Goal: Navigation & Orientation: Find specific page/section

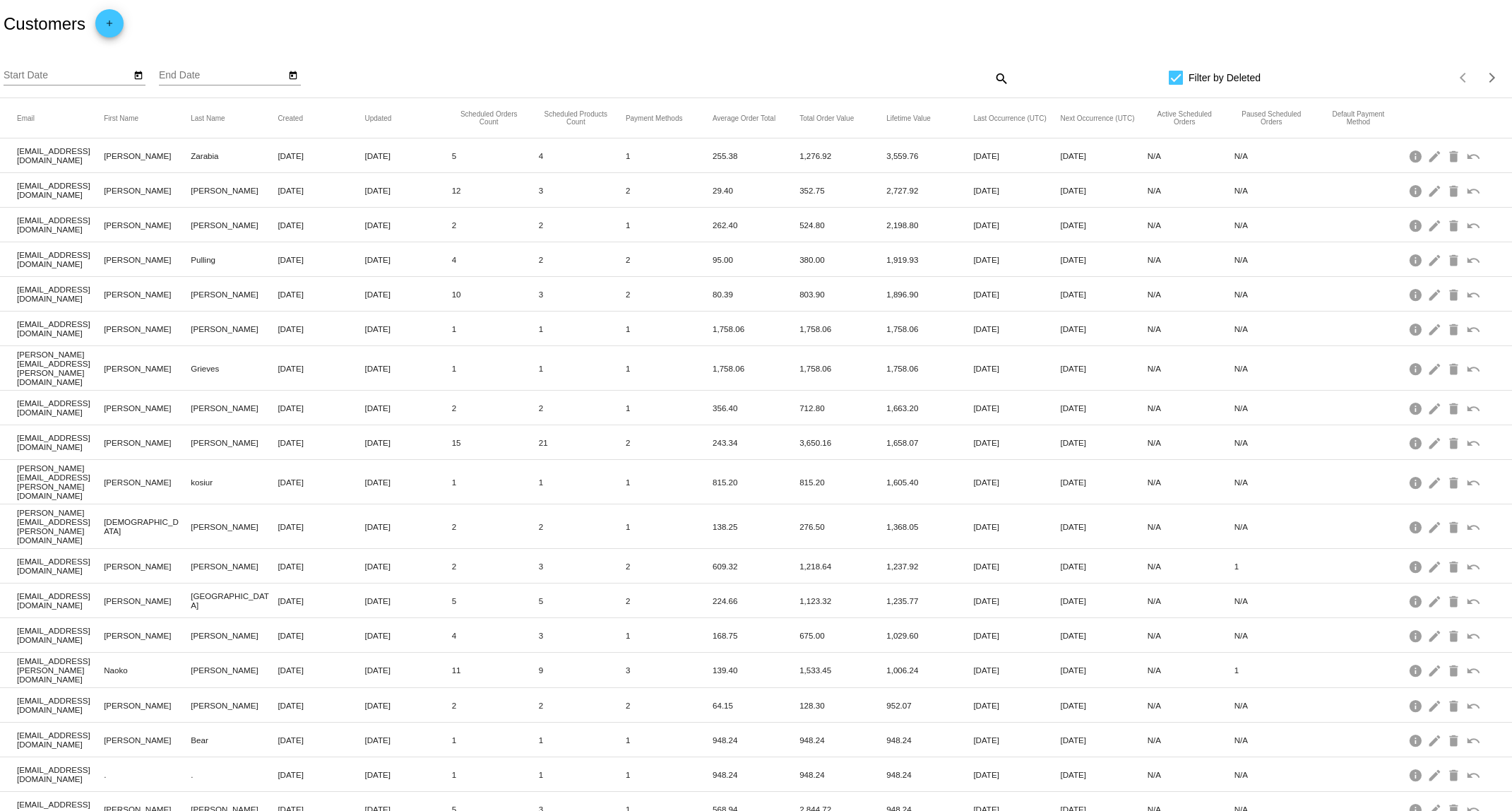
scroll to position [76, 0]
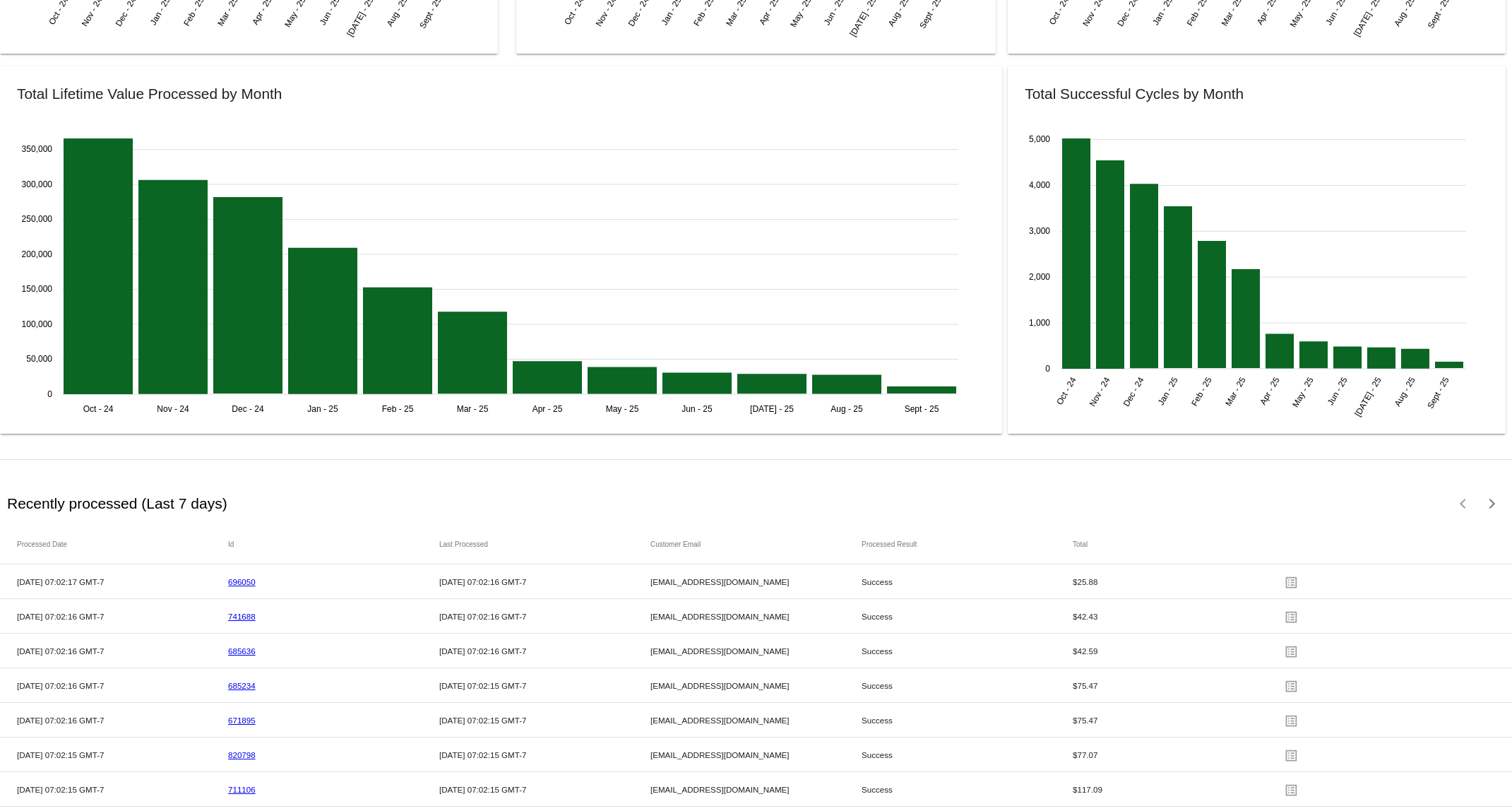
scroll to position [2032, 0]
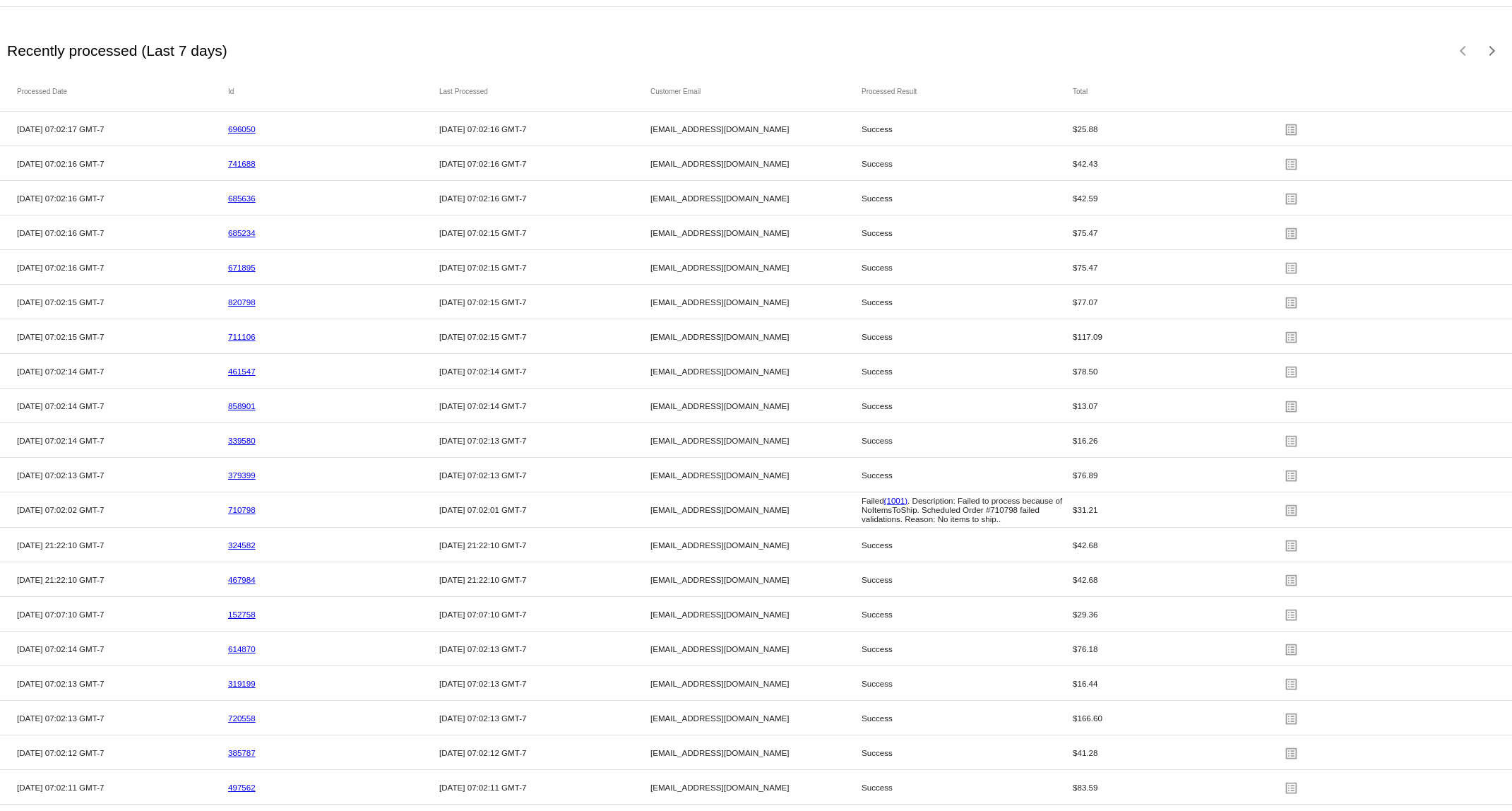
scroll to position [2233, 0]
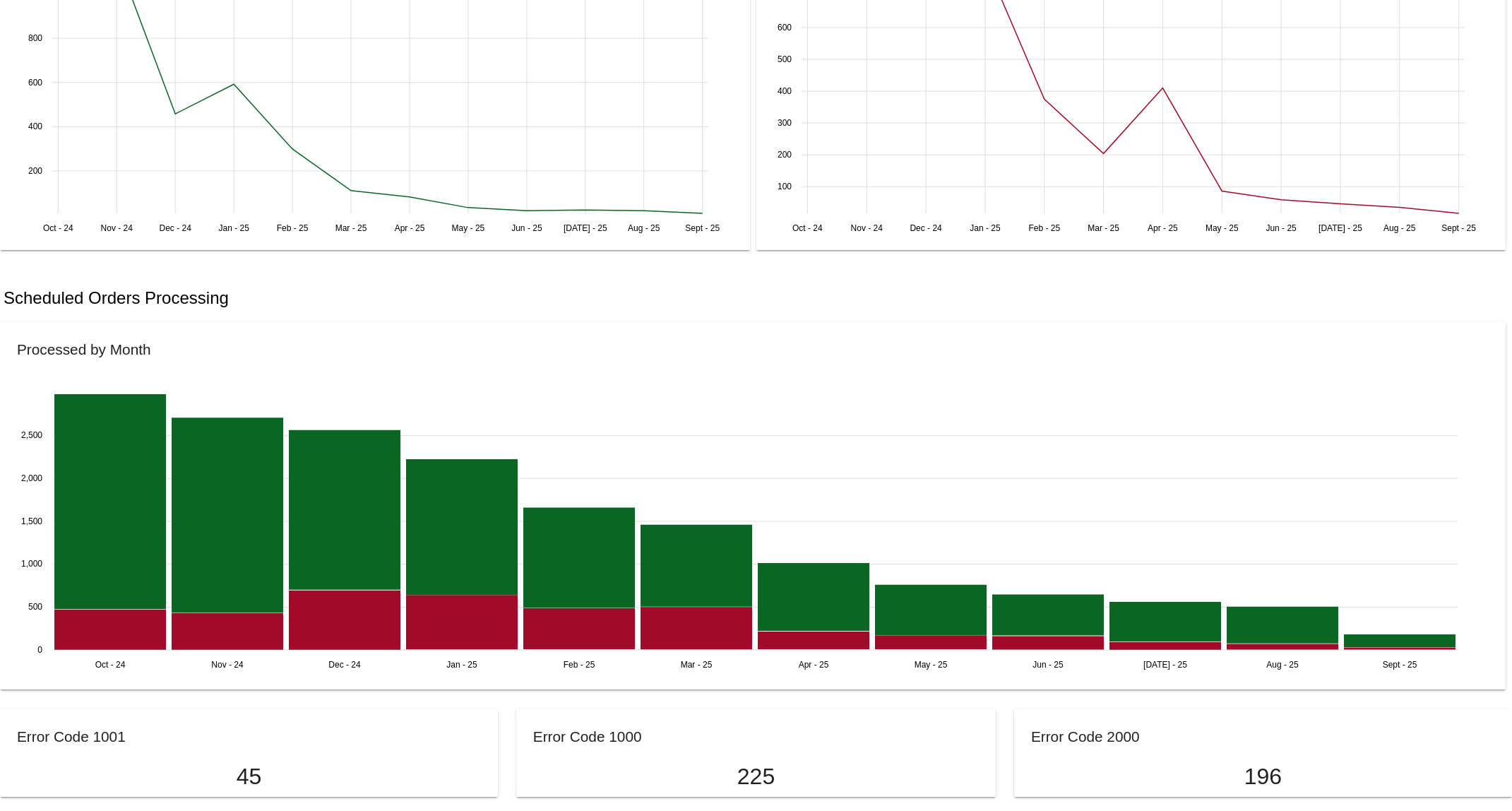
scroll to position [619, 0]
